Goal: Find specific page/section

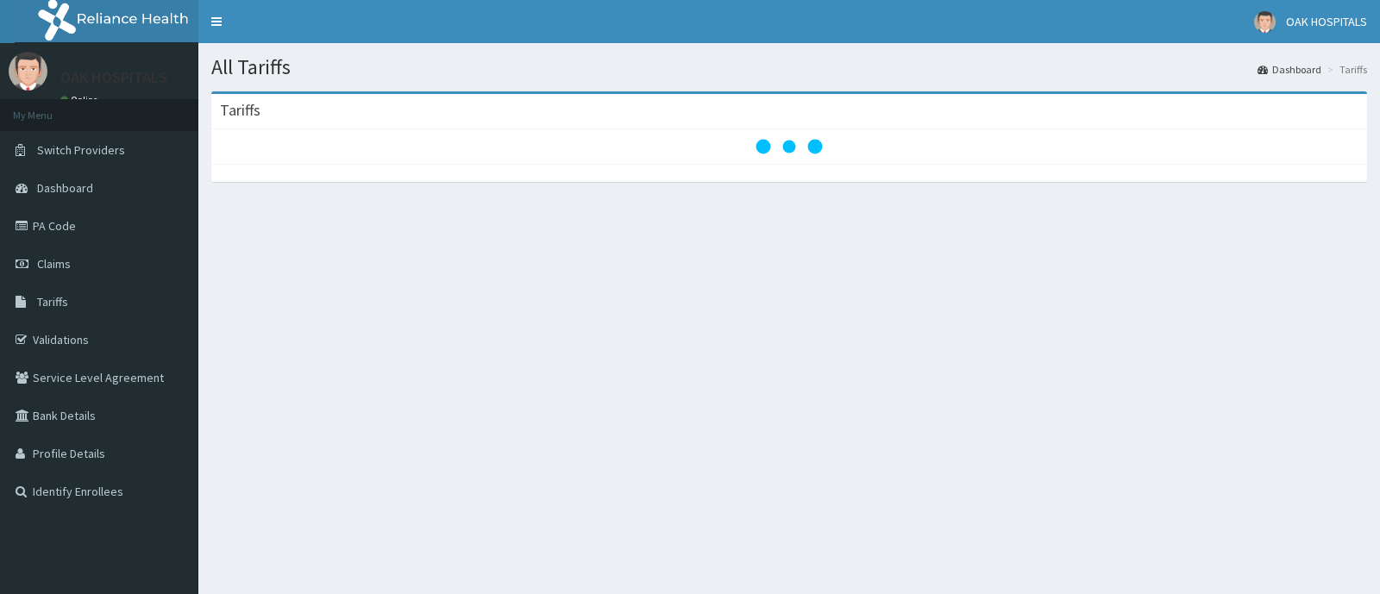
click at [61, 303] on span "Tariffs" at bounding box center [52, 302] width 31 height 16
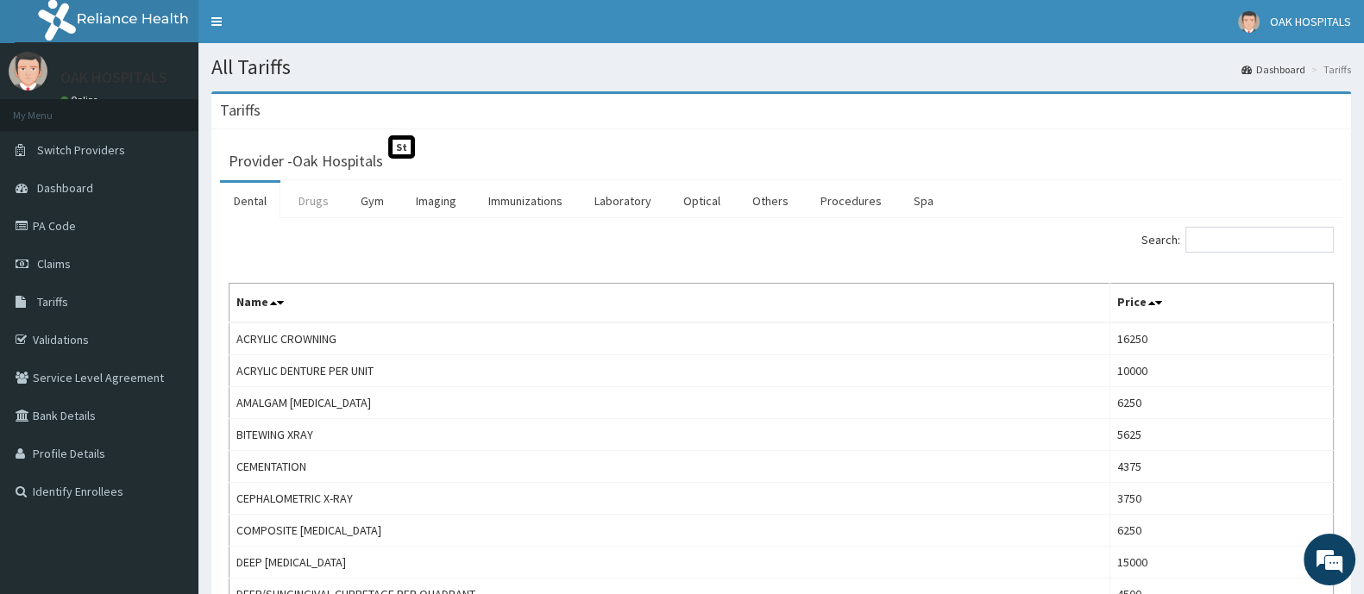
click at [317, 207] on link "Drugs" at bounding box center [314, 201] width 58 height 36
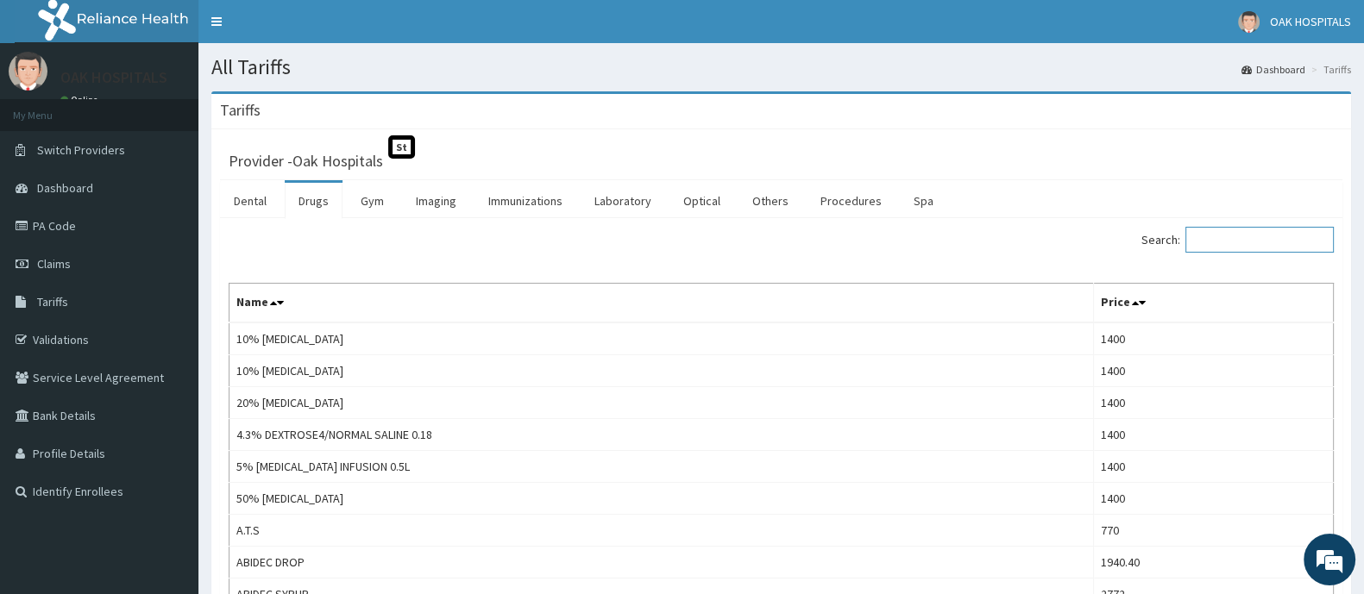
click at [1252, 245] on input "Search:" at bounding box center [1259, 240] width 148 height 26
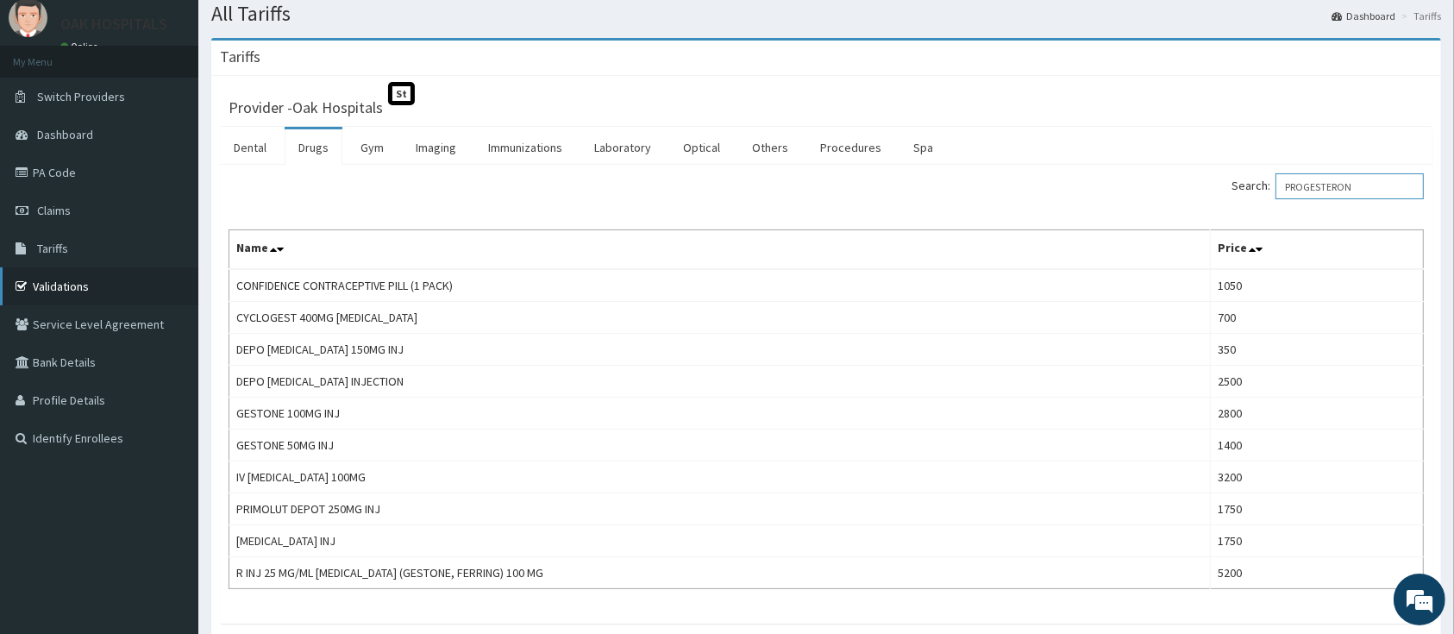
scroll to position [45, 0]
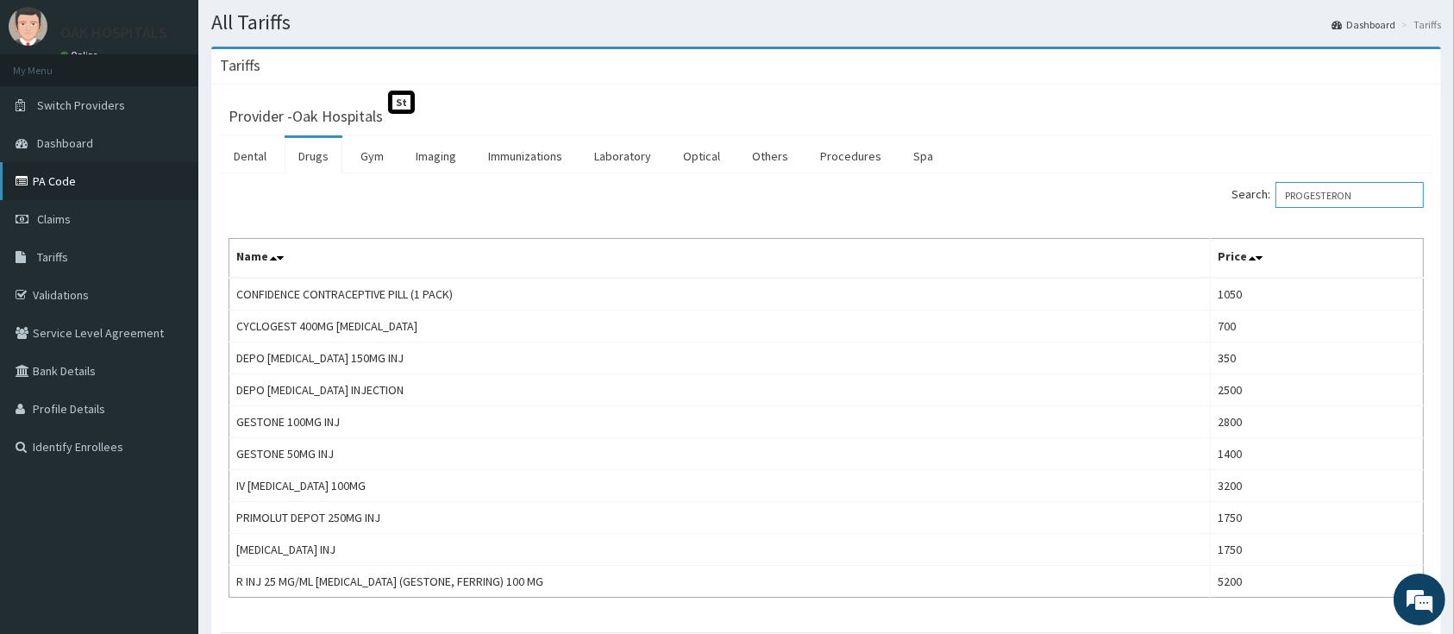
type input "PROGESTERON"
click at [65, 173] on link "PA Code" at bounding box center [99, 181] width 198 height 38
